Goal: Transaction & Acquisition: Purchase product/service

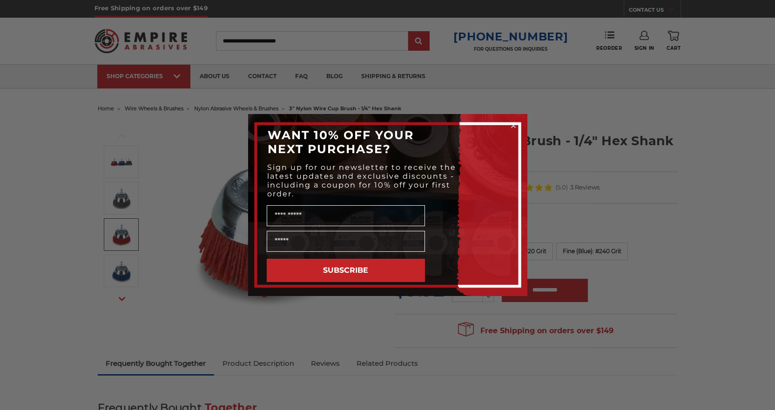
click at [185, 312] on div "Close dialog WANT 10% OFF YOUR NEXT PURCHASE? Sign up for our newsletter to rec…" at bounding box center [387, 205] width 775 height 410
click at [301, 179] on span "Sign up for our newsletter to receive the latest updates and exclusive discount…" at bounding box center [361, 180] width 189 height 35
click at [514, 122] on circle "Close dialog" at bounding box center [513, 126] width 9 height 9
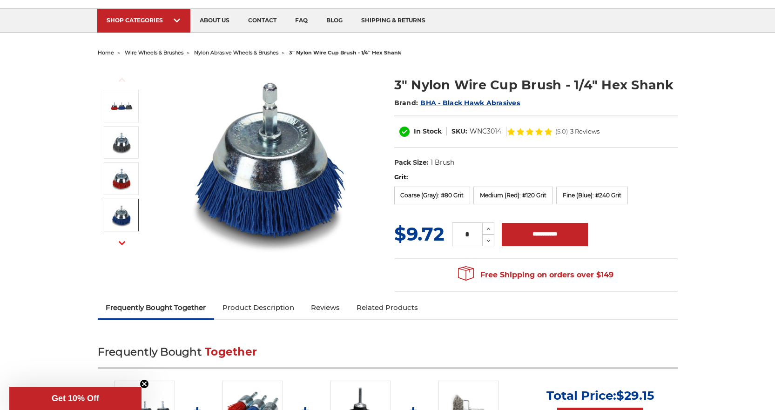
scroll to position [140, 0]
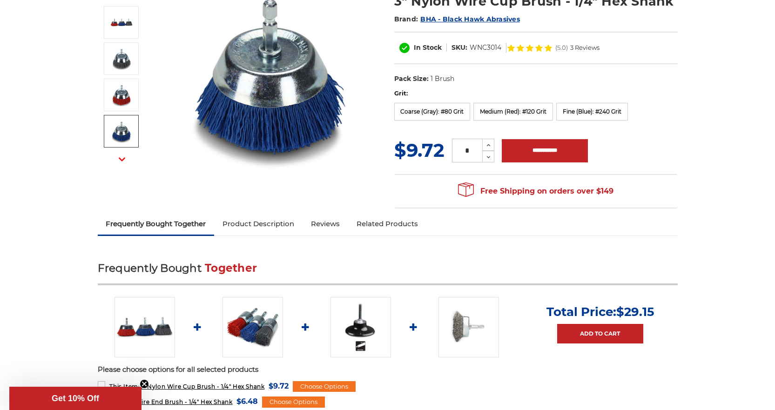
click at [259, 227] on link "Product Description" at bounding box center [258, 224] width 88 height 20
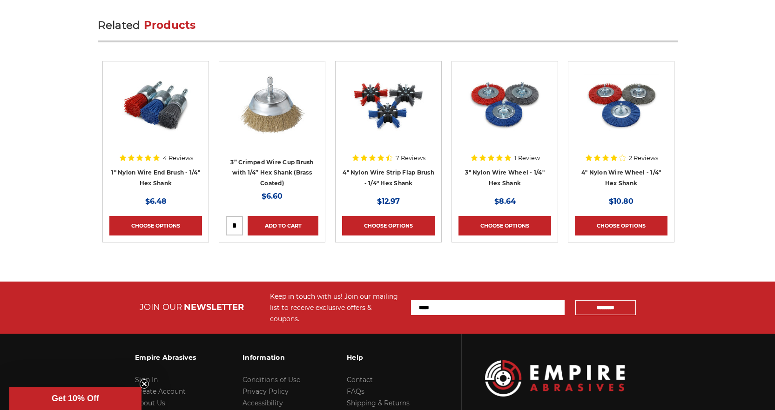
scroll to position [1897, 0]
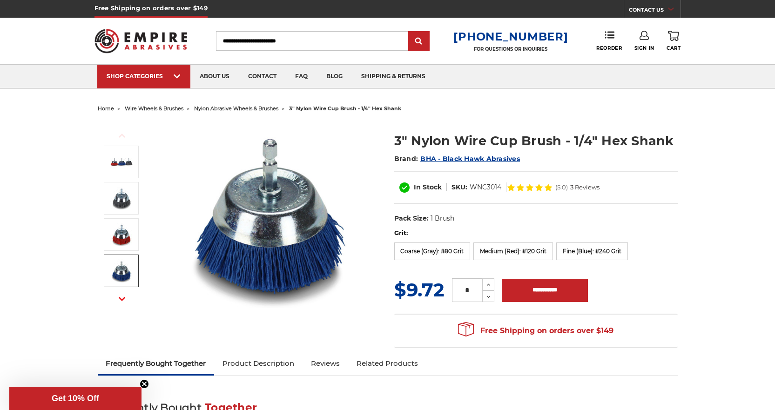
click at [125, 273] on img at bounding box center [121, 270] width 23 height 23
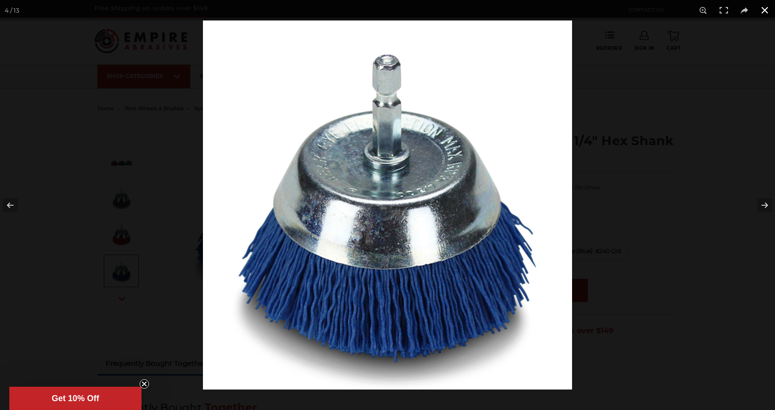
click at [594, 103] on div at bounding box center [590, 225] width 775 height 410
